Goal: Information Seeking & Learning: Compare options

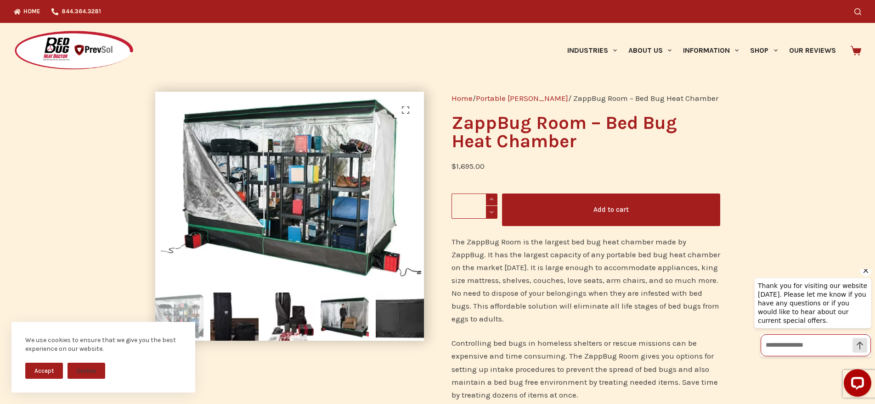
click at [801, 342] on input "Write a message…" at bounding box center [815, 346] width 110 height 22
click at [867, 276] on icon "Hide greeting" at bounding box center [865, 270] width 11 height 11
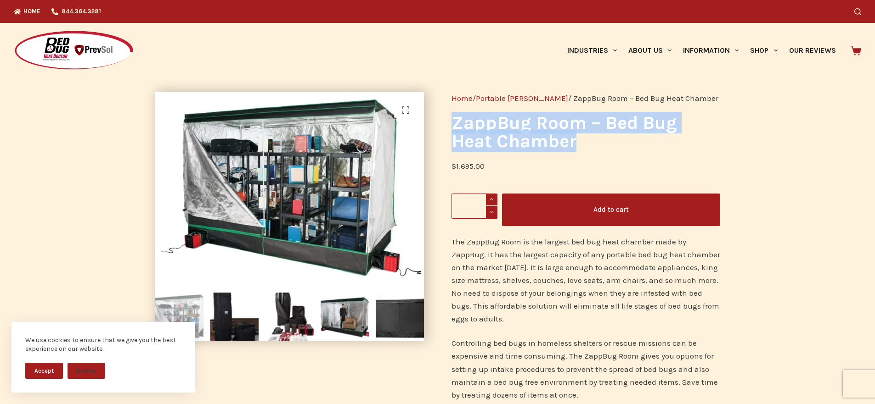
drag, startPoint x: 594, startPoint y: 138, endPoint x: 444, endPoint y: 118, distance: 150.5
click at [444, 118] on div "Home / Portable Chambers / ZappBug Room – Bed Bug Heat Chamber ZappBug Room – B…" at bounding box center [586, 398] width 296 height 640
copy h1 "ZappBug Room – Bed Bug Heat Chamber"
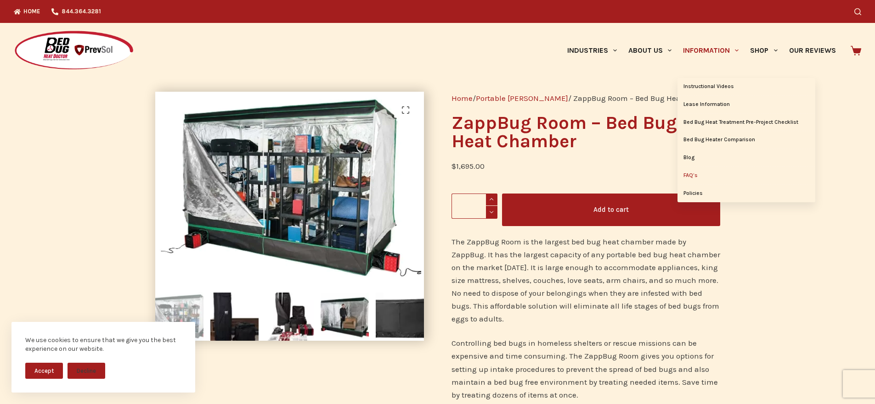
click at [690, 171] on link "FAQ’s" at bounding box center [746, 175] width 138 height 17
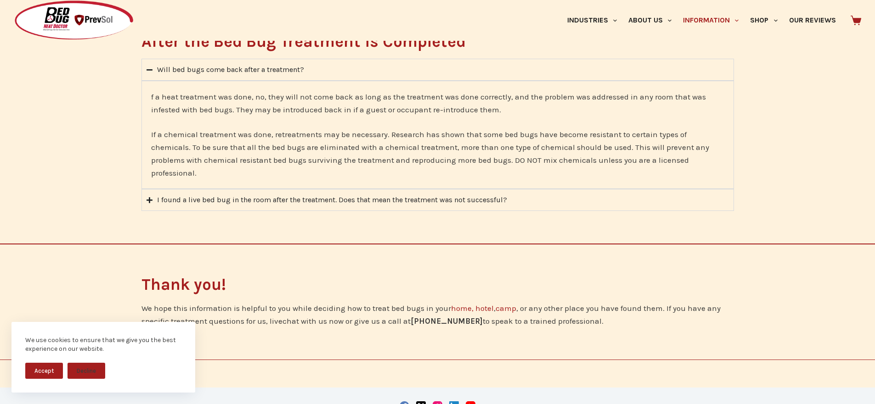
scroll to position [1923, 0]
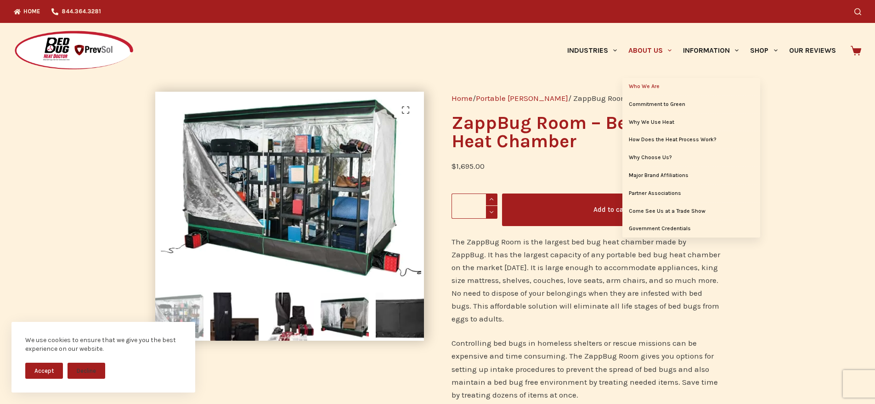
click at [648, 81] on link "Who We Are" at bounding box center [691, 86] width 138 height 17
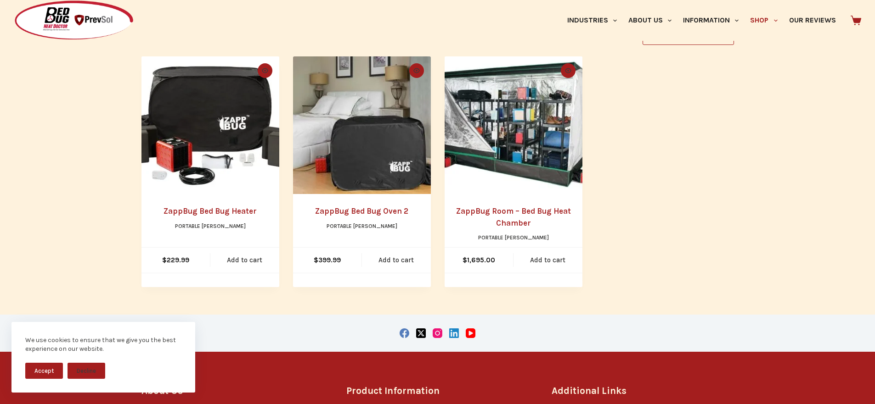
scroll to position [214, 0]
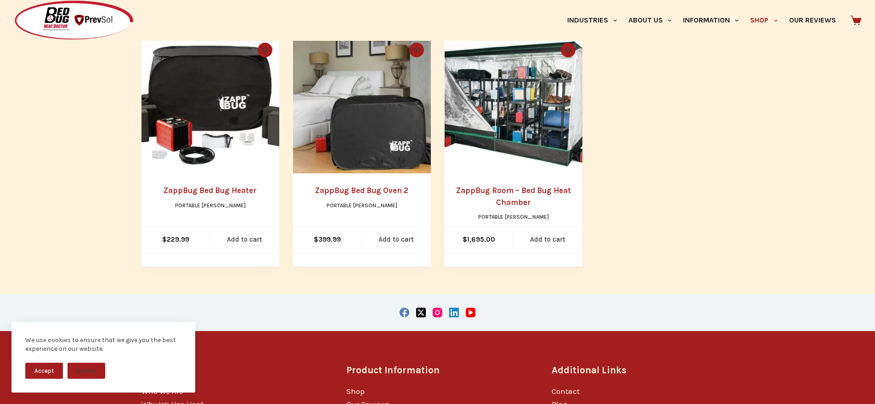
click at [519, 193] on link "ZappBug Room – Bed Bug Heat Chamber" at bounding box center [513, 196] width 115 height 21
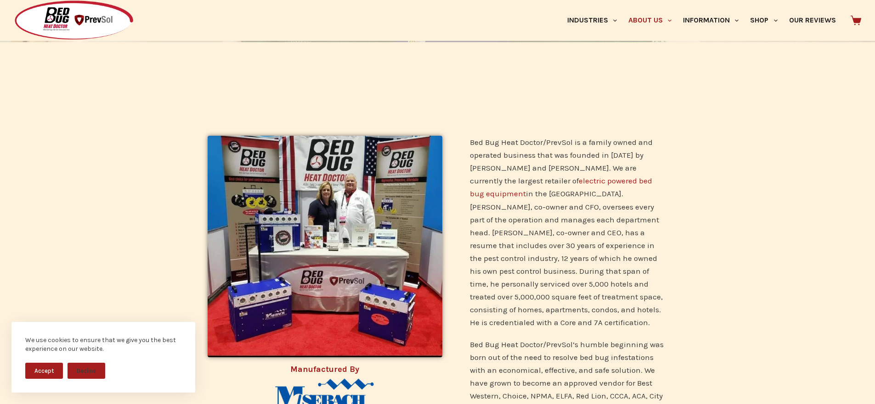
scroll to position [214, 0]
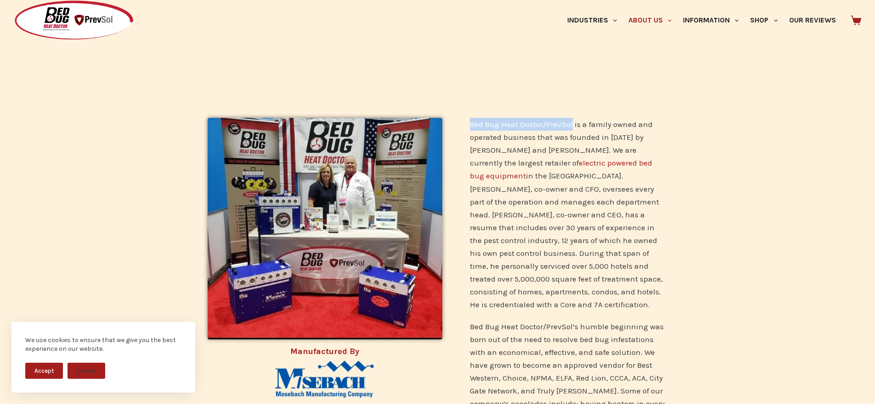
drag, startPoint x: 471, startPoint y: 122, endPoint x: 573, endPoint y: 123, distance: 101.5
click at [573, 123] on p "Bed Bug Heat Doctor/PrevSol is a family owned and operated business that was fo…" at bounding box center [568, 214] width 197 height 193
copy p "Bed Bug Heat Doctor/PrevSol"
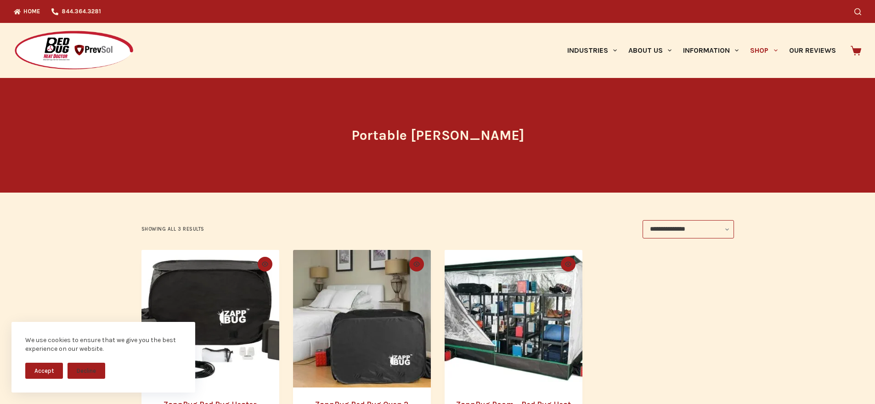
click at [822, 152] on div "Portable [PERSON_NAME]" at bounding box center [437, 135] width 875 height 115
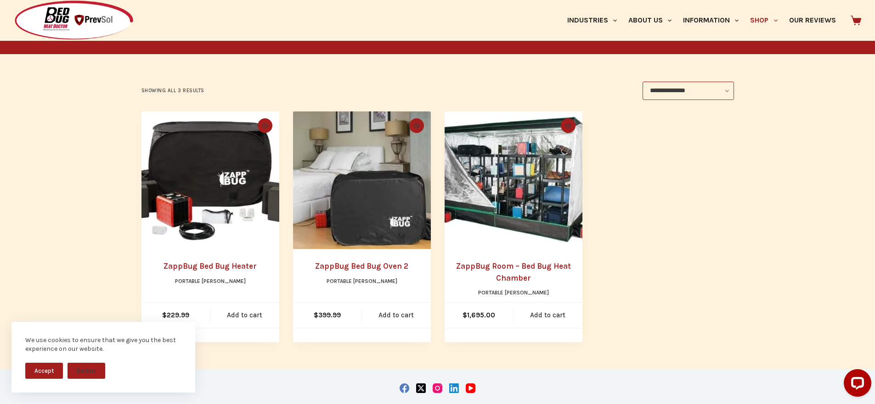
scroll to position [107, 0]
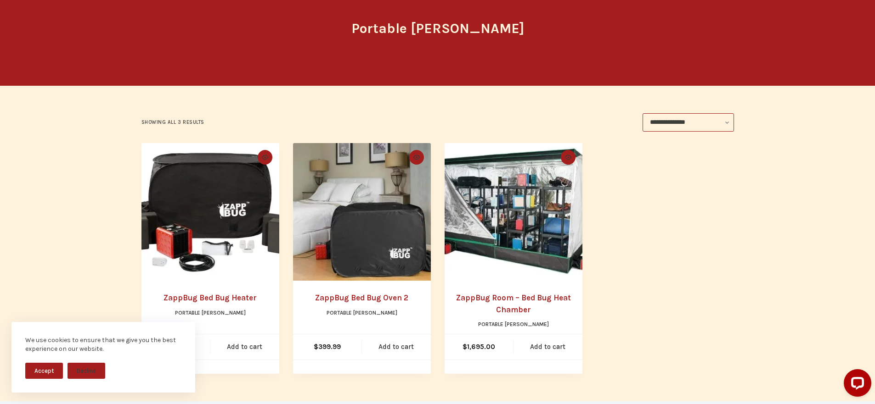
click at [230, 297] on link "ZappBug Bed Bug Heater" at bounding box center [209, 297] width 93 height 9
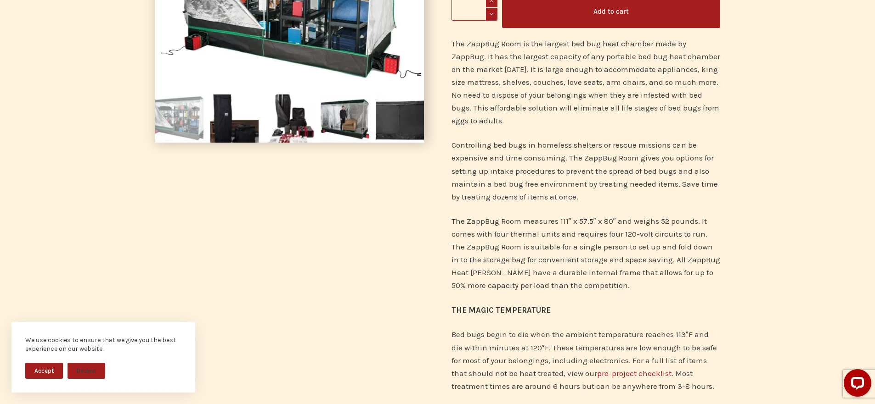
scroll to position [214, 0]
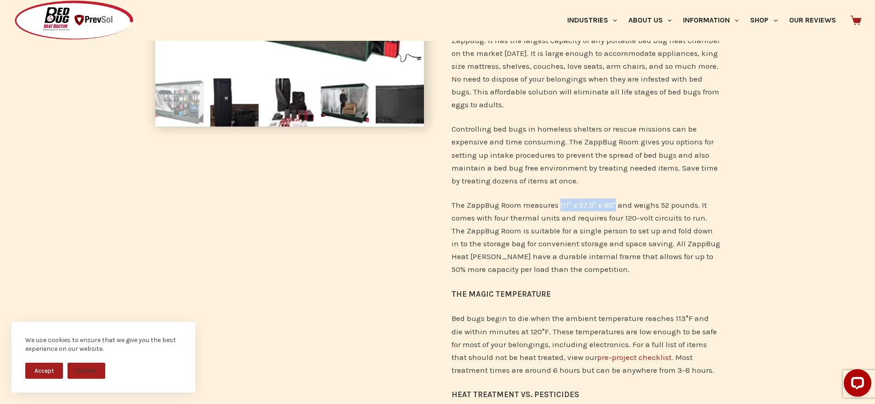
drag, startPoint x: 558, startPoint y: 205, endPoint x: 615, endPoint y: 205, distance: 56.5
click at [615, 205] on p "The ZappBug Room measures 111″ x 57.5″ x 80″ and weighs 52 pounds. It comes wit…" at bounding box center [585, 237] width 269 height 77
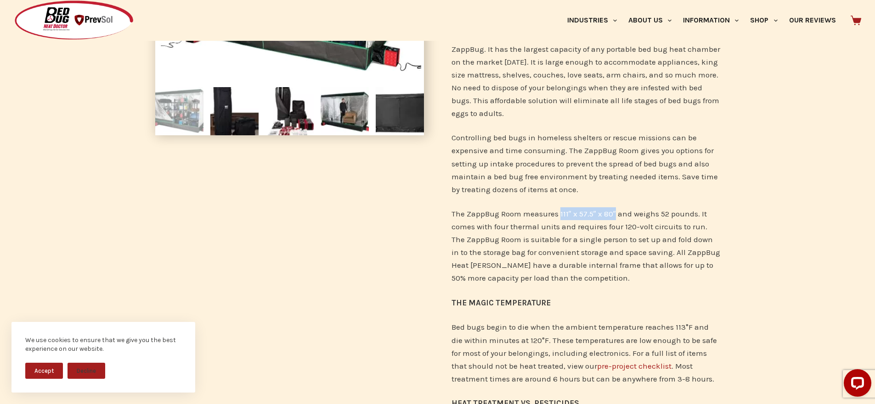
scroll to position [0, 0]
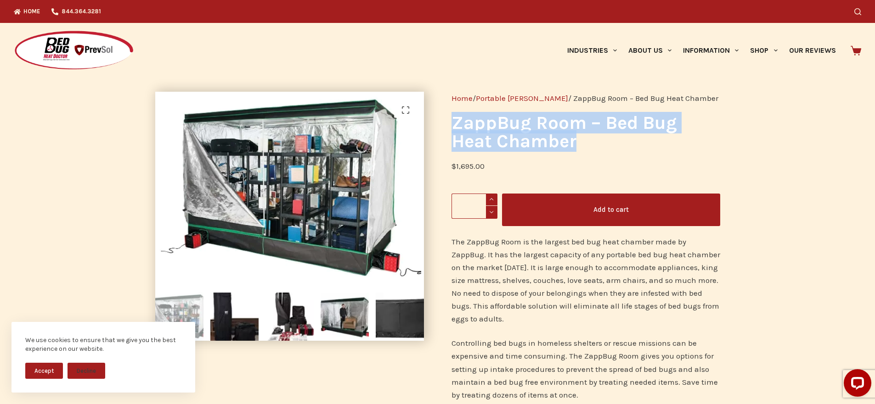
drag, startPoint x: 541, startPoint y: 149, endPoint x: 453, endPoint y: 128, distance: 90.6
click at [453, 128] on div "Home / Portable Chambers / ZappBug Room – Bed Bug Heat Chamber ZappBug Room – B…" at bounding box center [586, 398] width 296 height 640
copy h1 "ZappBug Room – Bed Bug Heat Chamber"
drag, startPoint x: 544, startPoint y: 143, endPoint x: 548, endPoint y: 141, distance: 4.7
click at [544, 143] on h1 "ZappBug Room – Bed Bug Heat Chamber" at bounding box center [585, 132] width 269 height 37
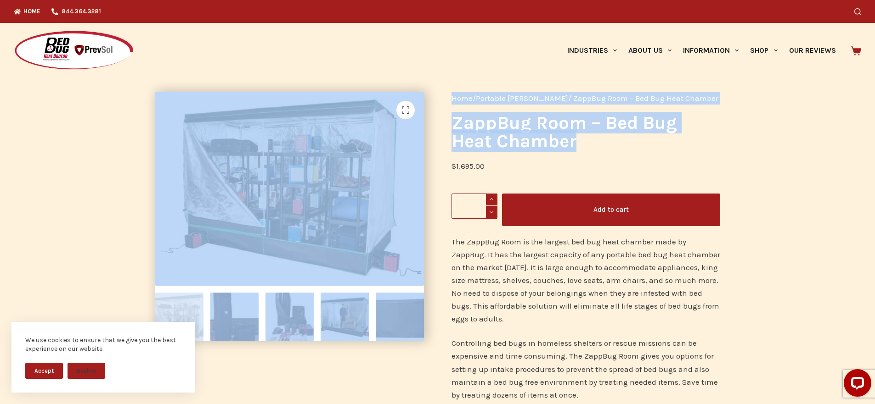
drag, startPoint x: 592, startPoint y: 140, endPoint x: 427, endPoint y: 112, distance: 167.6
click at [427, 112] on div "🔍 Home / Portable Chambers / ZappBug Room – Bed Bug Heat Chamber ZappBug Room –…" at bounding box center [437, 398] width 592 height 640
click at [490, 136] on h1 "ZappBug Room – Bed Bug Heat Chamber" at bounding box center [585, 132] width 269 height 37
click at [459, 120] on h1 "ZappBug Room – Bed Bug Heat Chamber" at bounding box center [585, 132] width 269 height 37
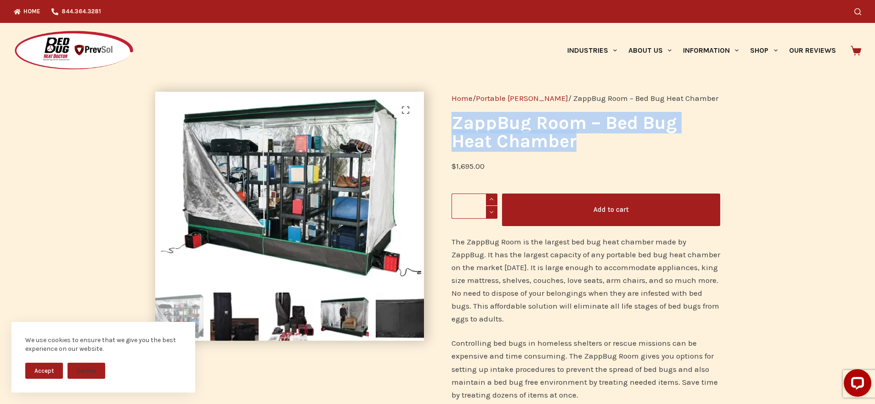
drag, startPoint x: 451, startPoint y: 120, endPoint x: 634, endPoint y: 138, distance: 184.5
click at [634, 138] on h1 "ZappBug Room – Bed Bug Heat Chamber" at bounding box center [585, 132] width 269 height 37
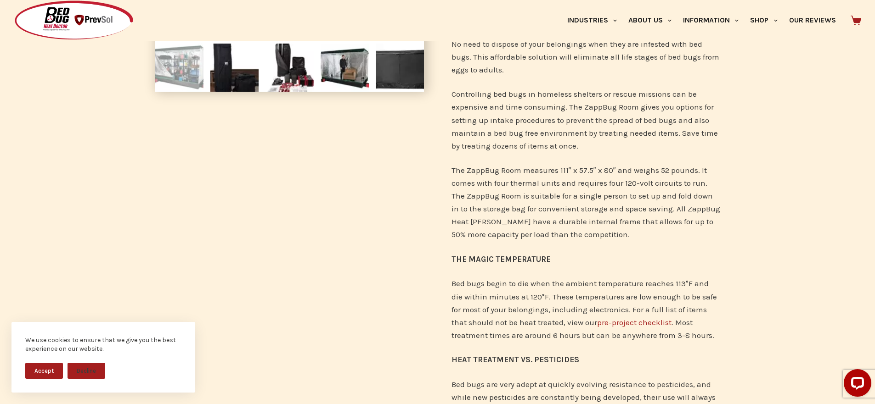
scroll to position [214, 0]
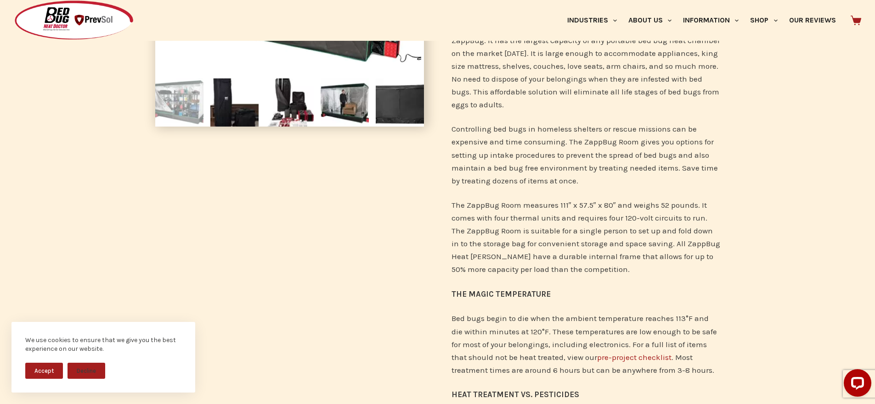
drag, startPoint x: 599, startPoint y: 199, endPoint x: 571, endPoint y: 205, distance: 29.2
click at [598, 199] on p "The ZappBug Room measures 111″ x 57.5″ x 80″ and weighs 52 pounds. It comes wit…" at bounding box center [585, 237] width 269 height 77
drag, startPoint x: 559, startPoint y: 206, endPoint x: 613, endPoint y: 208, distance: 54.2
click at [613, 208] on p "The ZappBug Room measures 111″ x 57.5″ x 80″ and weighs 52 pounds. It comes wit…" at bounding box center [585, 237] width 269 height 77
copy p "111″ x 57.5″ x 80″"
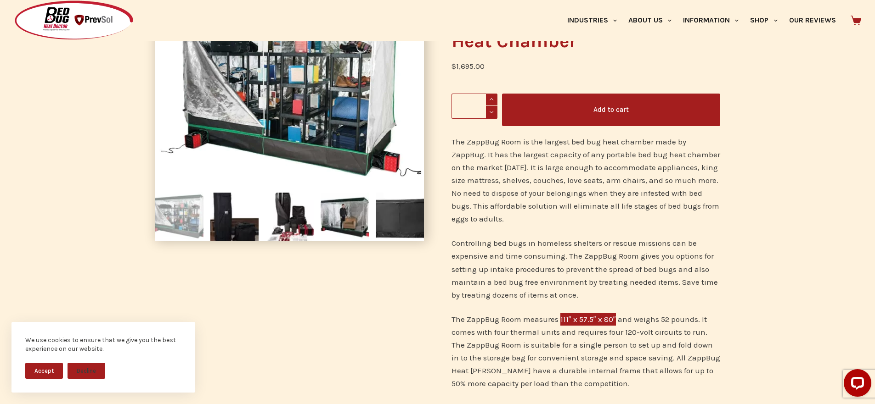
scroll to position [0, 0]
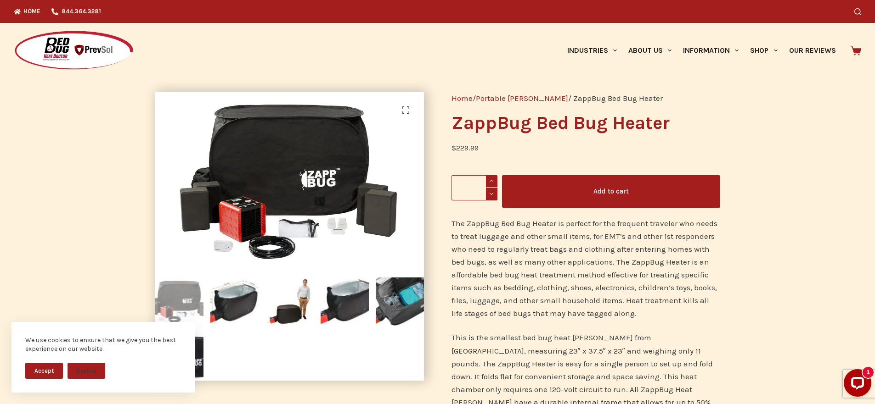
click at [668, 121] on h1 "ZappBug Bed Bug Heater" at bounding box center [585, 123] width 269 height 18
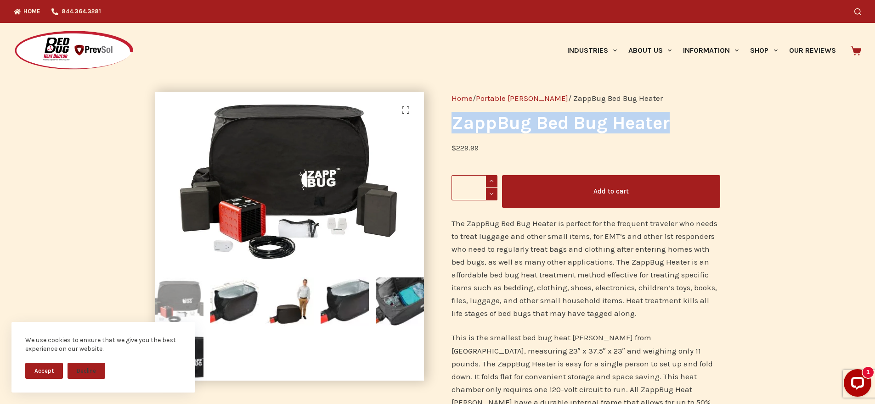
drag, startPoint x: 639, startPoint y: 126, endPoint x: 468, endPoint y: 125, distance: 170.3
click at [450, 128] on div "Home / Portable Chambers / ZappBug Bed Bug Heater ZappBug Bed Bug Heater $ 229.…" at bounding box center [586, 363] width 296 height 571
copy h1 "ZappBug Bed Bug Heater"
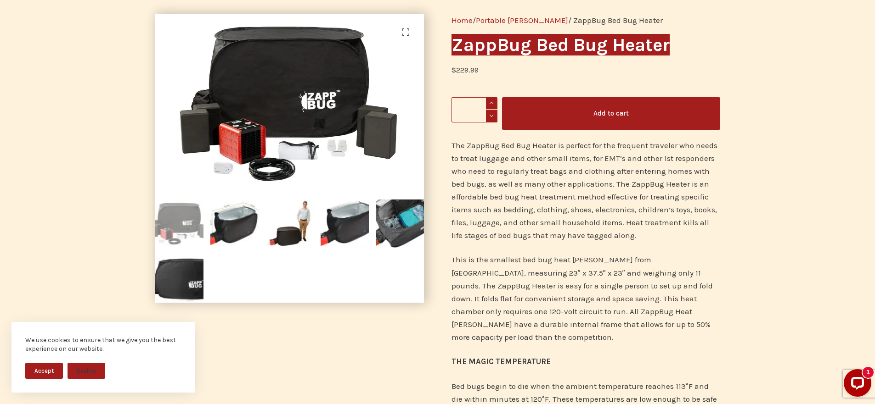
scroll to position [107, 0]
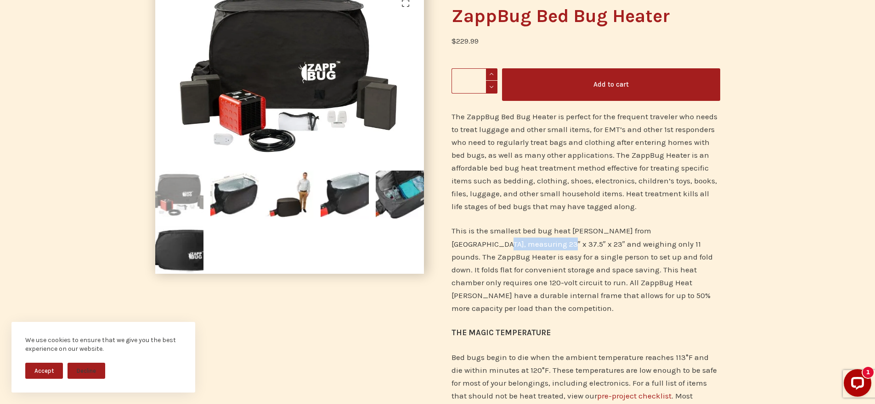
drag, startPoint x: 703, startPoint y: 230, endPoint x: 493, endPoint y: 248, distance: 211.1
click at [493, 248] on p "This is the smallest bed bug heat chambers from ZappBug, measuring 23″ x 37.5″ …" at bounding box center [585, 270] width 269 height 90
copy p "23″ x 37.5″ x 23″"
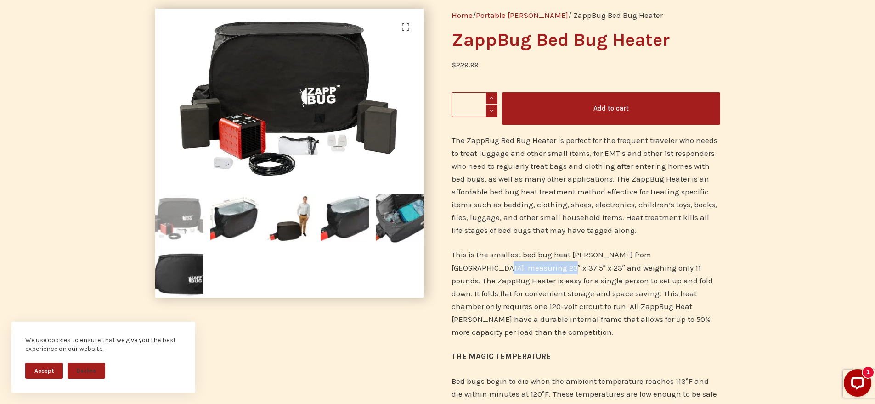
scroll to position [0, 0]
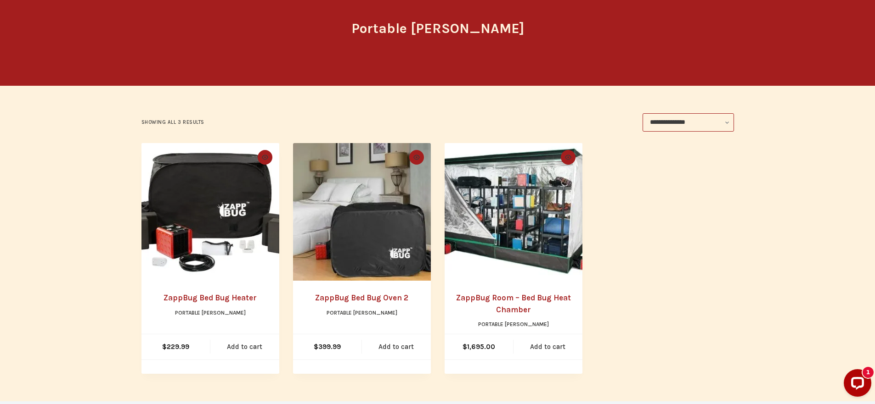
click at [386, 298] on link "ZappBug Bed Bug Oven 2" at bounding box center [361, 297] width 93 height 9
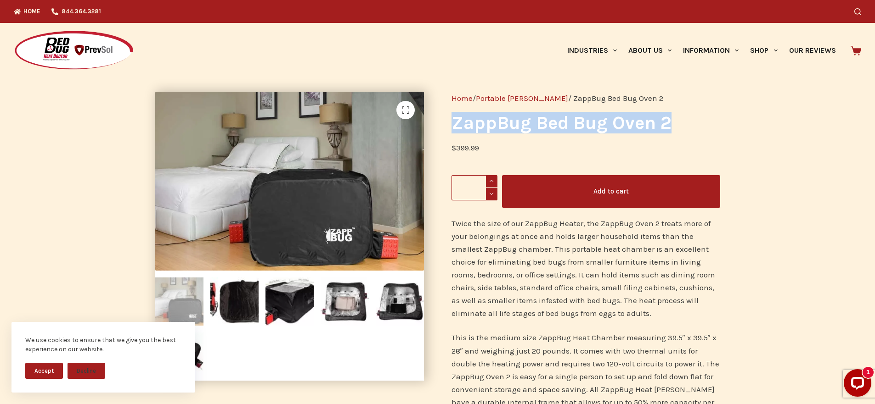
drag, startPoint x: 691, startPoint y: 132, endPoint x: 440, endPoint y: 124, distance: 251.3
click at [440, 124] on div "Home / Portable [PERSON_NAME] / ZappBug Bed Bug Oven 2 ZappBug Bed Bug Oven 2 $…" at bounding box center [586, 363] width 296 height 571
copy h1 "ZappBug Bed Bug Oven 2"
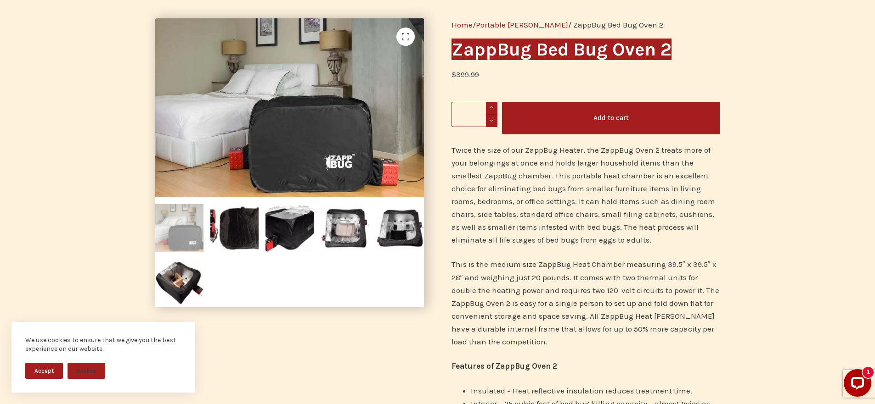
scroll to position [107, 0]
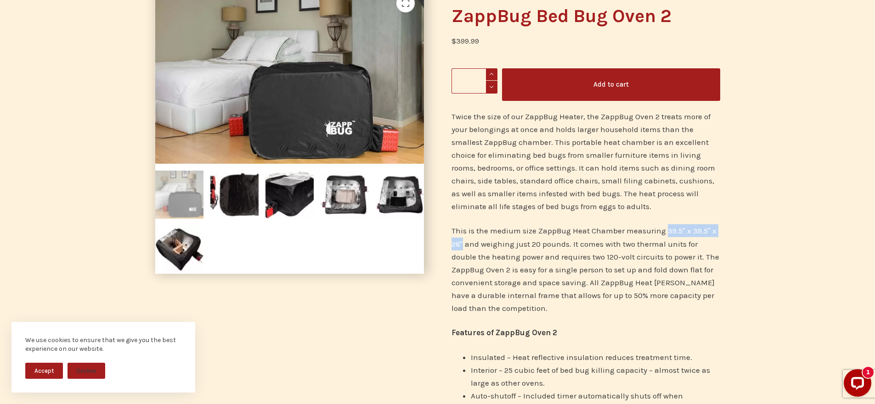
drag, startPoint x: 666, startPoint y: 231, endPoint x: 463, endPoint y: 240, distance: 202.7
click at [463, 240] on p "This is the medium size ZappBug Heat Chamber measuring 39.5″ x 39.5″ x 28″ and …" at bounding box center [585, 270] width 269 height 90
copy p "39.5″ x 39.5″ x 28″"
